Goal: Task Accomplishment & Management: Manage account settings

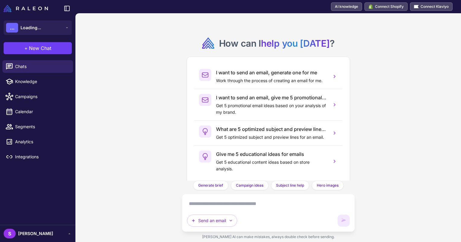
click at [39, 233] on span "[PERSON_NAME]" at bounding box center [35, 234] width 35 height 7
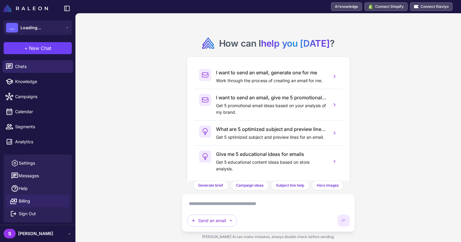
click at [37, 201] on link "Billing" at bounding box center [37, 201] width 63 height 13
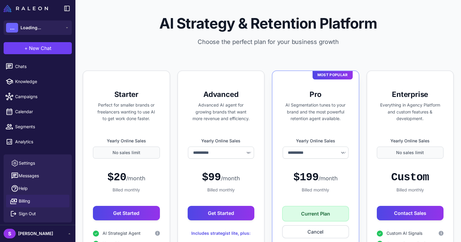
select select "********"
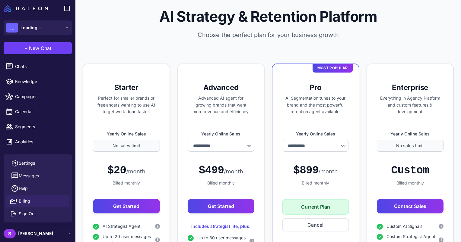
scroll to position [4, 0]
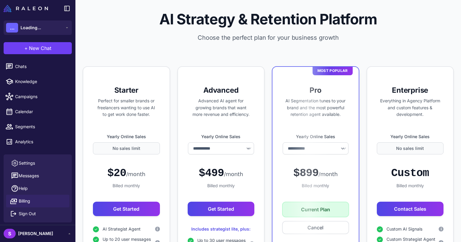
click at [399, 54] on div "AI Strategy & Retention Platform Choose the perfect plan for your business grow…" at bounding box center [267, 31] width 385 height 71
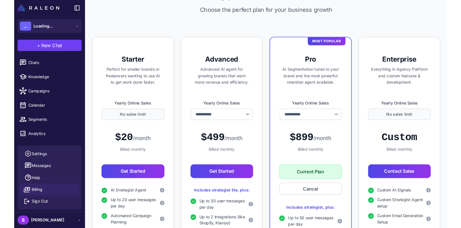
scroll to position [30, 0]
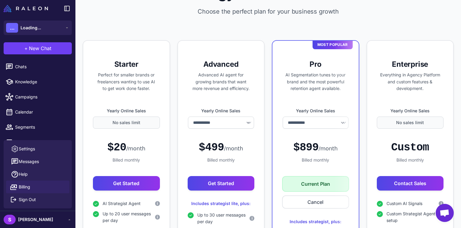
click at [30, 217] on span "[PERSON_NAME]" at bounding box center [35, 219] width 35 height 7
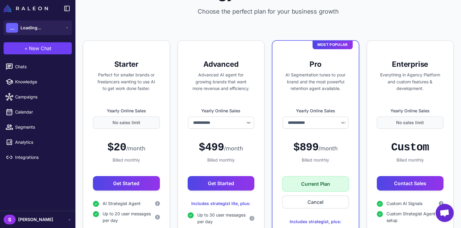
click at [30, 217] on span "[PERSON_NAME]" at bounding box center [35, 219] width 35 height 7
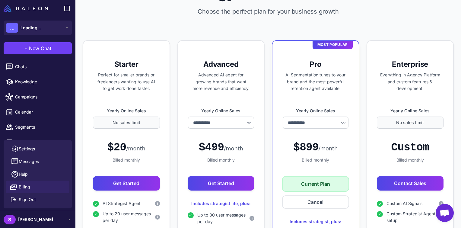
click at [299, 30] on div "AI Strategy & Retention Platform Choose the perfect plan for your business grow…" at bounding box center [267, 5] width 385 height 71
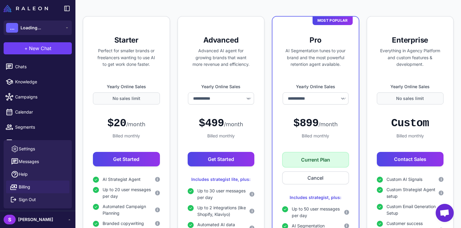
scroll to position [46, 0]
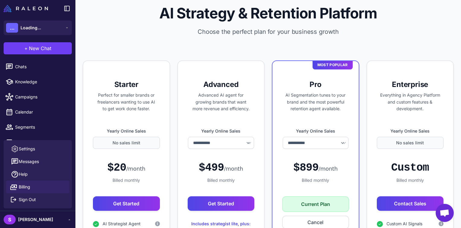
scroll to position [9, 0]
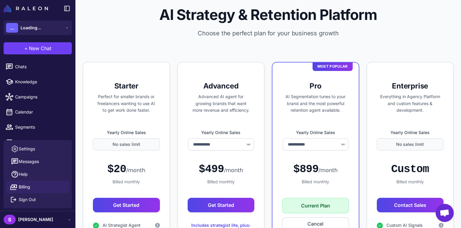
click at [409, 39] on div "AI Strategy & Retention Platform Choose the perfect plan for your business grow…" at bounding box center [267, 26] width 385 height 71
click at [27, 216] on span "[PERSON_NAME]" at bounding box center [35, 219] width 35 height 7
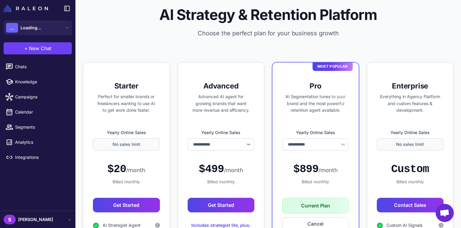
click at [36, 219] on span "[PERSON_NAME]" at bounding box center [35, 219] width 35 height 7
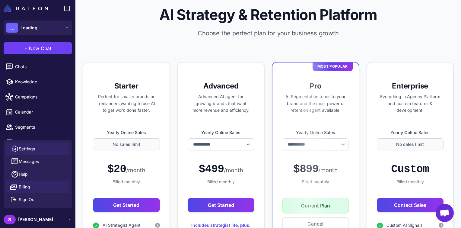
click at [31, 150] on span "Settings" at bounding box center [27, 148] width 16 height 7
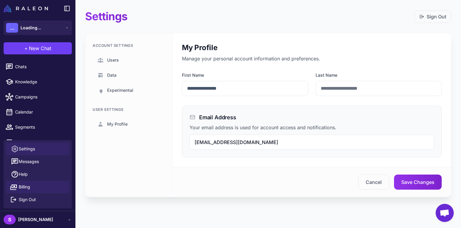
click at [29, 185] on span "Billing" at bounding box center [24, 186] width 11 height 7
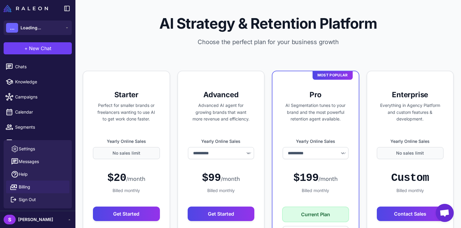
select select "********"
click at [359, 55] on div "AI Strategy & Retention Platform Choose the perfect plan for your business grow…" at bounding box center [267, 35] width 385 height 71
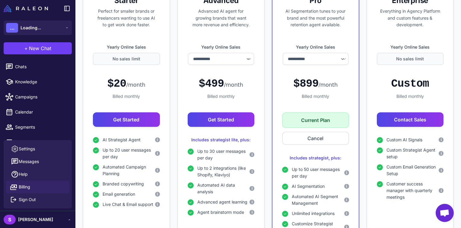
scroll to position [94, 0]
click at [306, 135] on button "Cancel" at bounding box center [315, 138] width 67 height 13
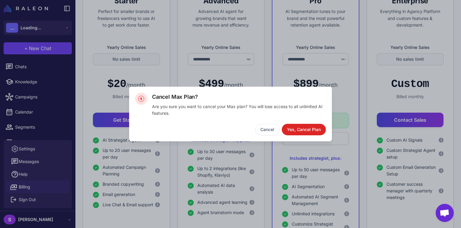
click at [305, 128] on button "Yes, Cancel Plan" at bounding box center [304, 129] width 44 height 11
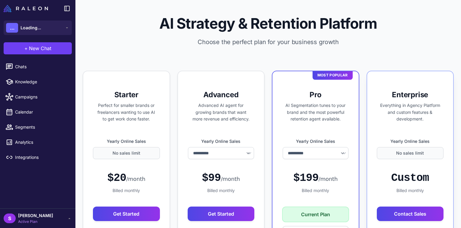
select select "********"
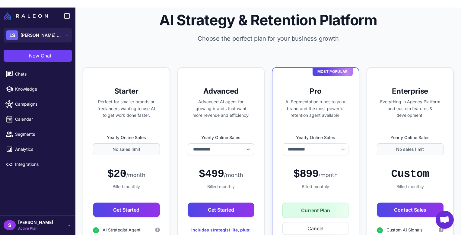
scroll to position [5, 0]
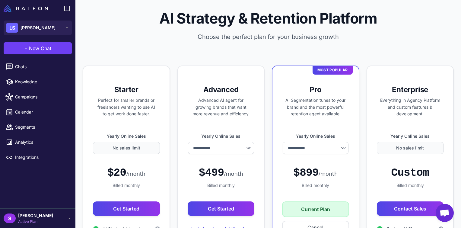
click at [312, 46] on div "AI Strategy & Retention Platform Choose the perfect plan for your business grow…" at bounding box center [267, 30] width 385 height 71
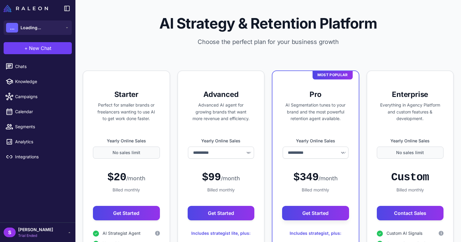
select select "********"
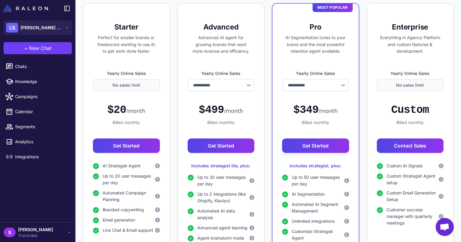
scroll to position [75, 0]
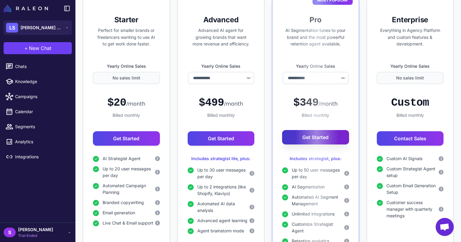
click at [309, 140] on button "Get Started" at bounding box center [315, 137] width 67 height 14
